Goal: Task Accomplishment & Management: Manage account settings

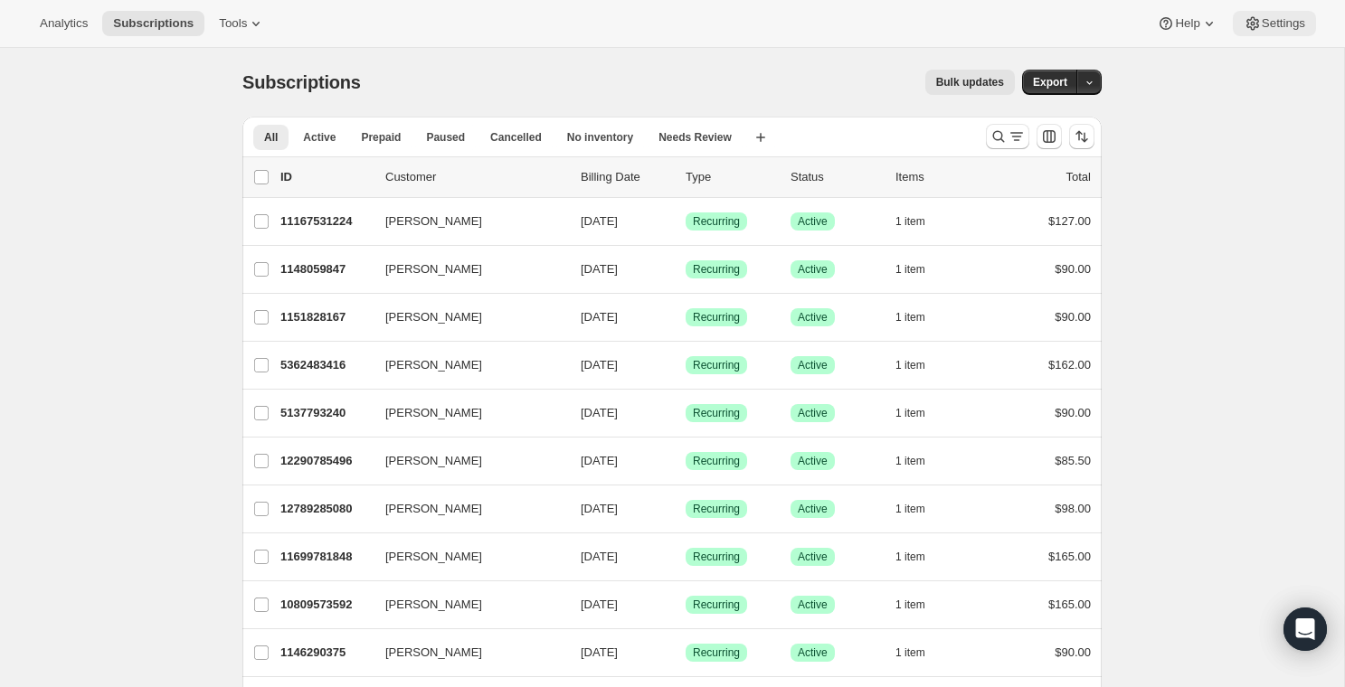
click at [1295, 31] on button "Settings" at bounding box center [1273, 23] width 83 height 25
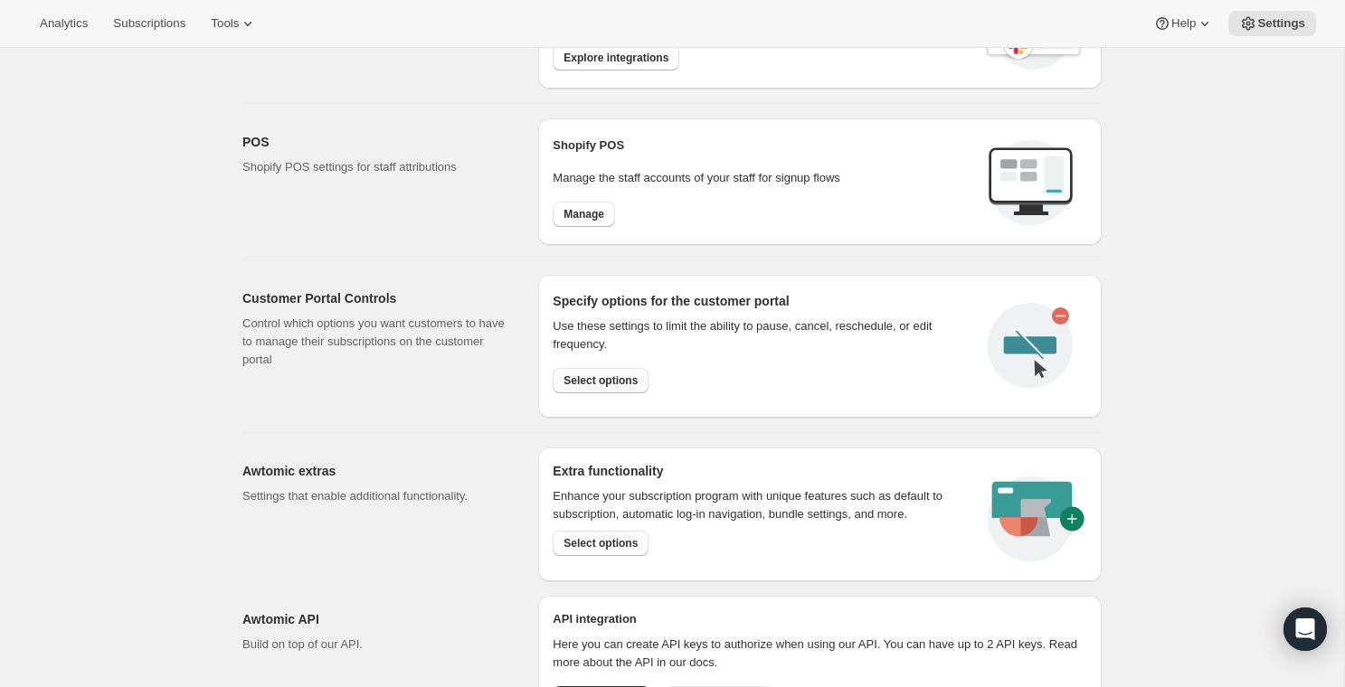
scroll to position [797, 0]
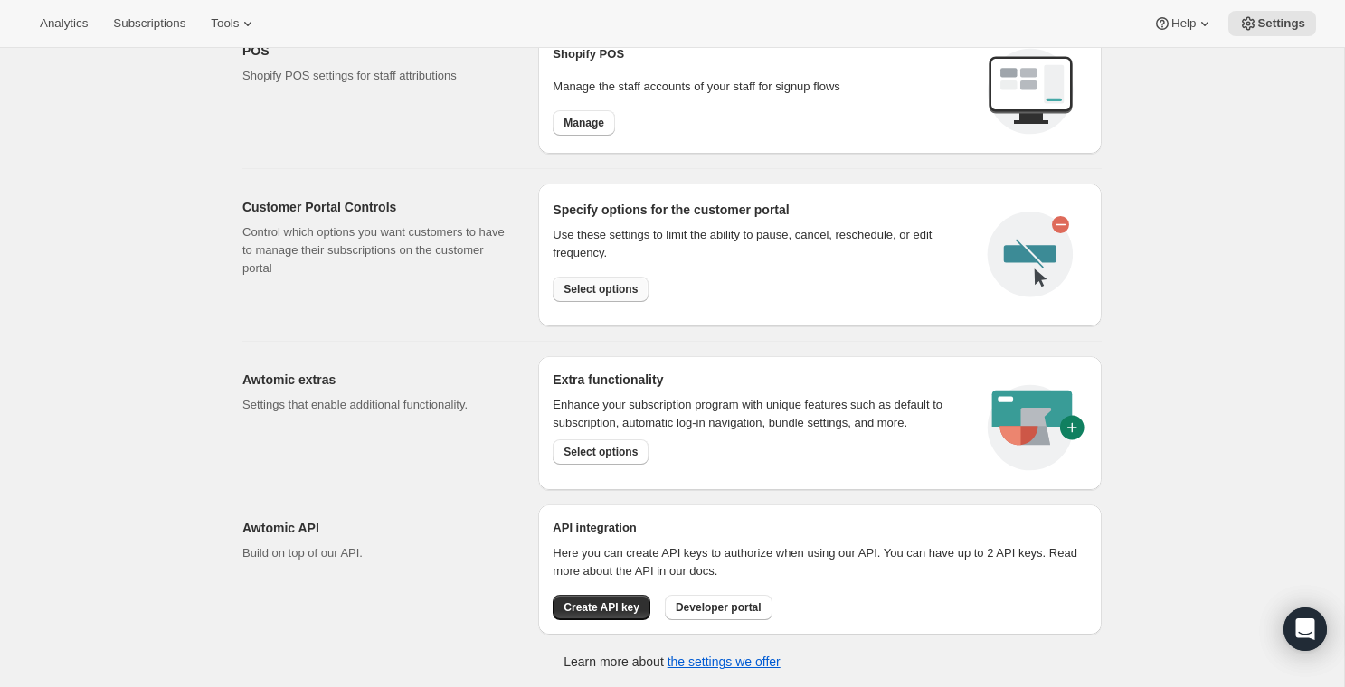
click at [591, 284] on span "Select options" at bounding box center [600, 289] width 74 height 14
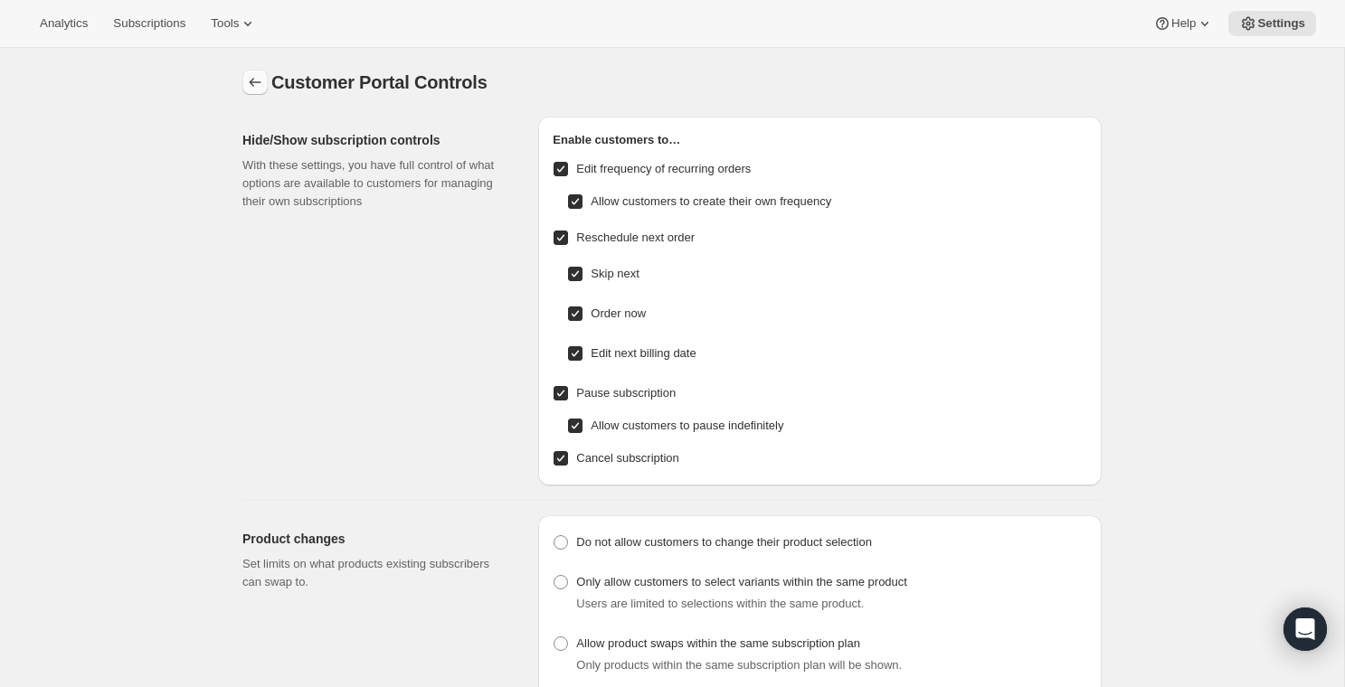
click at [245, 84] on button "Settings" at bounding box center [254, 82] width 25 height 25
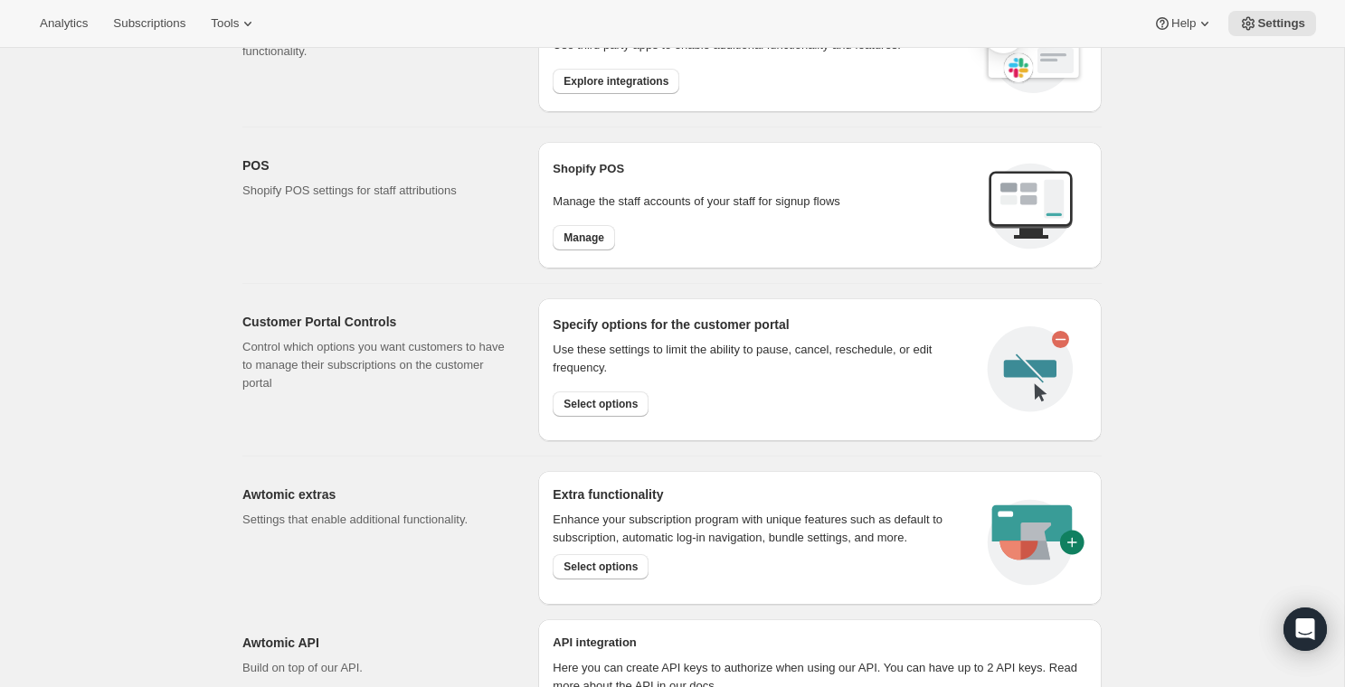
scroll to position [797, 0]
